Goal: Information Seeking & Learning: Learn about a topic

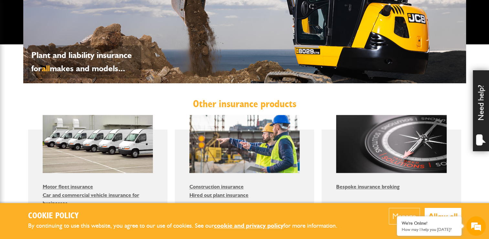
scroll to position [420, 0]
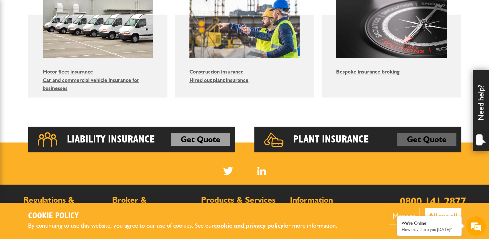
click at [441, 141] on link "Get Quote" at bounding box center [426, 139] width 59 height 13
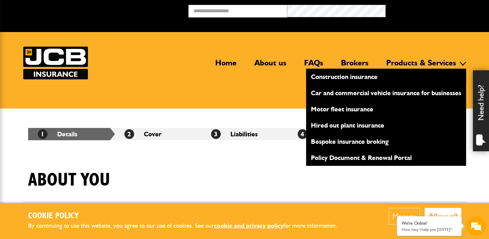
click at [361, 77] on link "Construction insurance" at bounding box center [386, 76] width 160 height 11
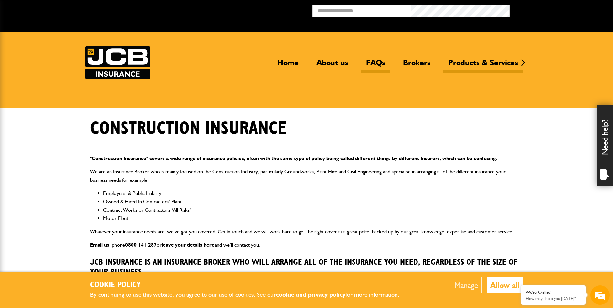
click at [372, 59] on link "FAQs" at bounding box center [375, 65] width 29 height 15
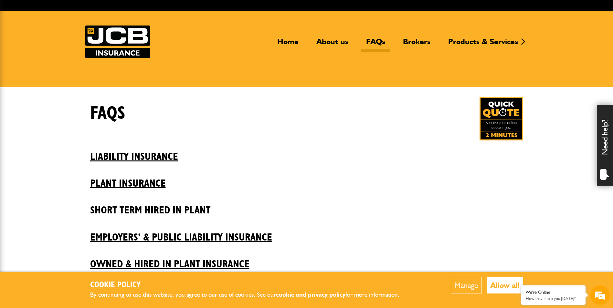
scroll to position [32, 0]
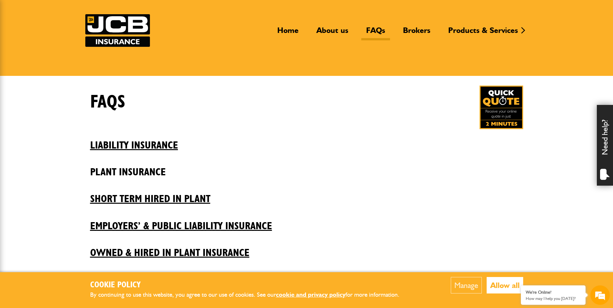
click at [135, 169] on h2 "Plant insurance" at bounding box center [306, 167] width 433 height 22
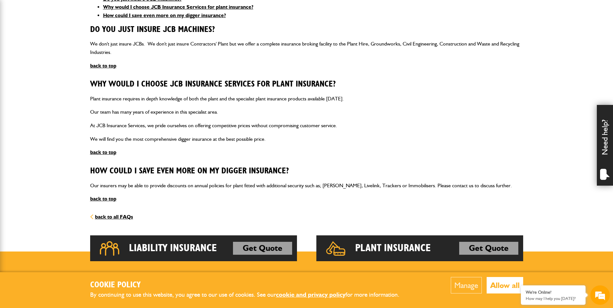
scroll to position [194, 0]
